Goal: Navigation & Orientation: Go to known website

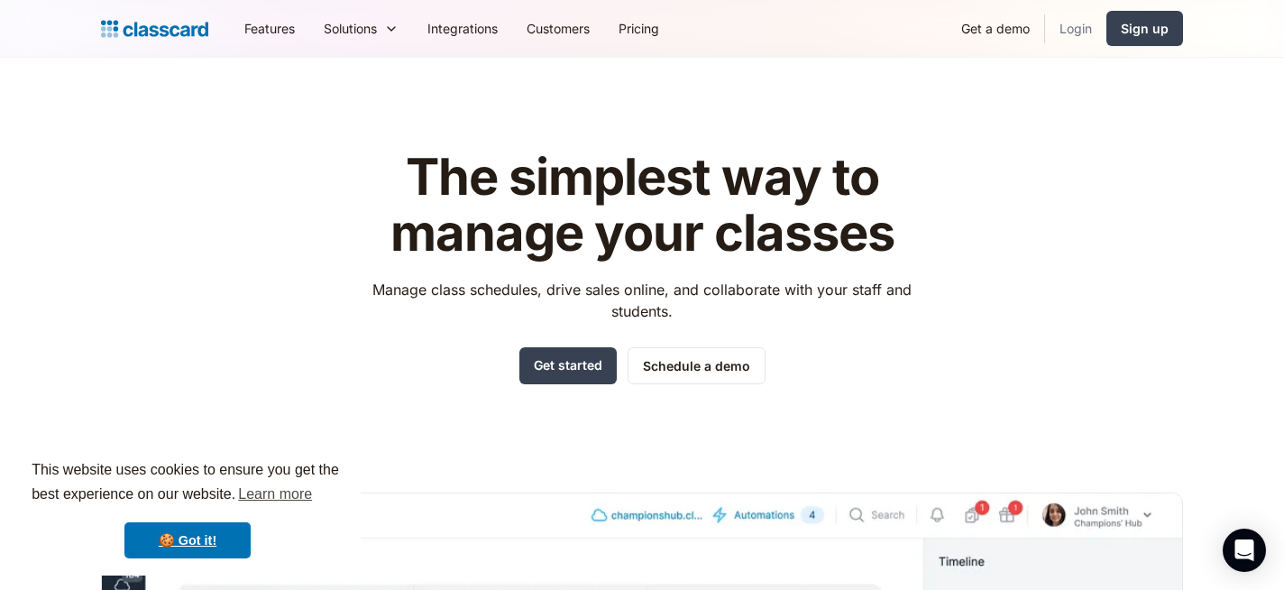
click at [1078, 30] on link "Login" at bounding box center [1075, 28] width 61 height 41
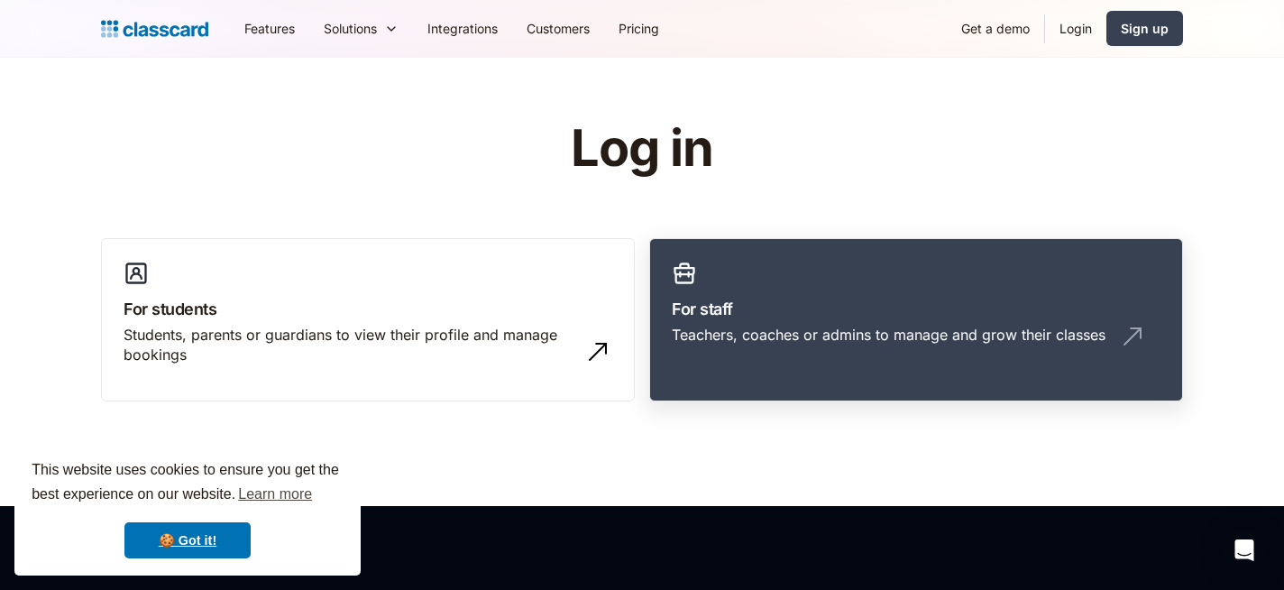
click at [691, 329] on div "Teachers, coaches or admins to manage and grow their classes" at bounding box center [889, 335] width 434 height 20
